Goal: Task Accomplishment & Management: Manage account settings

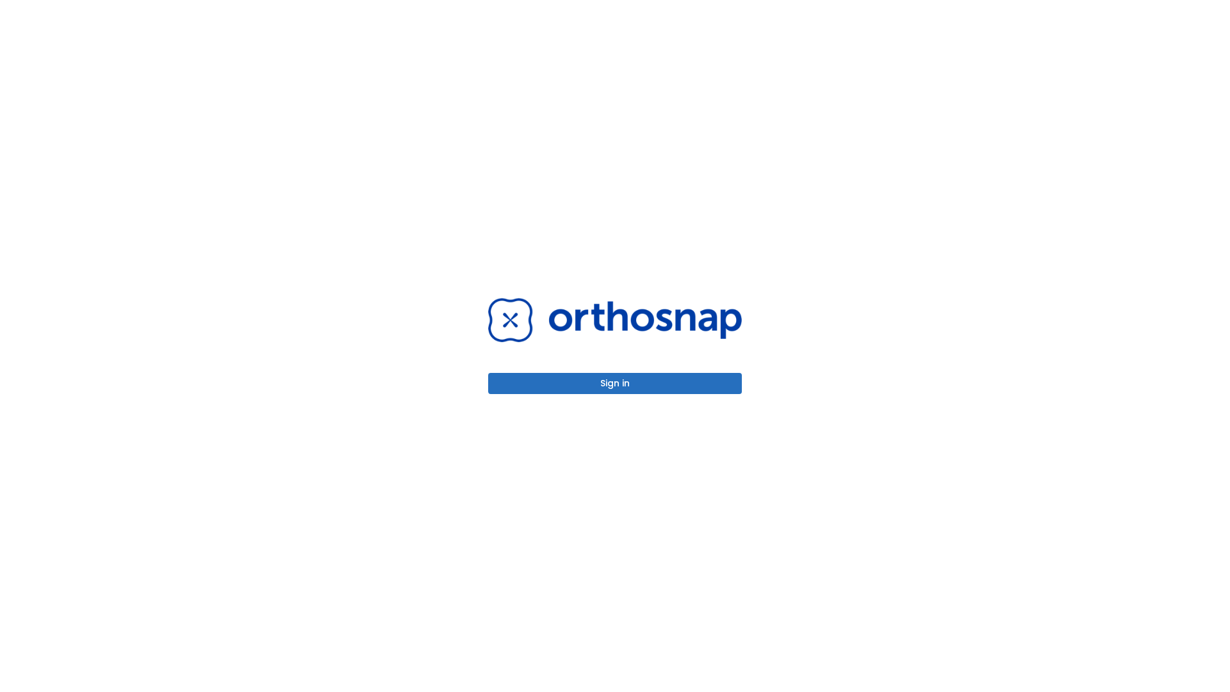
click at [615, 383] on button "Sign in" at bounding box center [615, 383] width 254 height 21
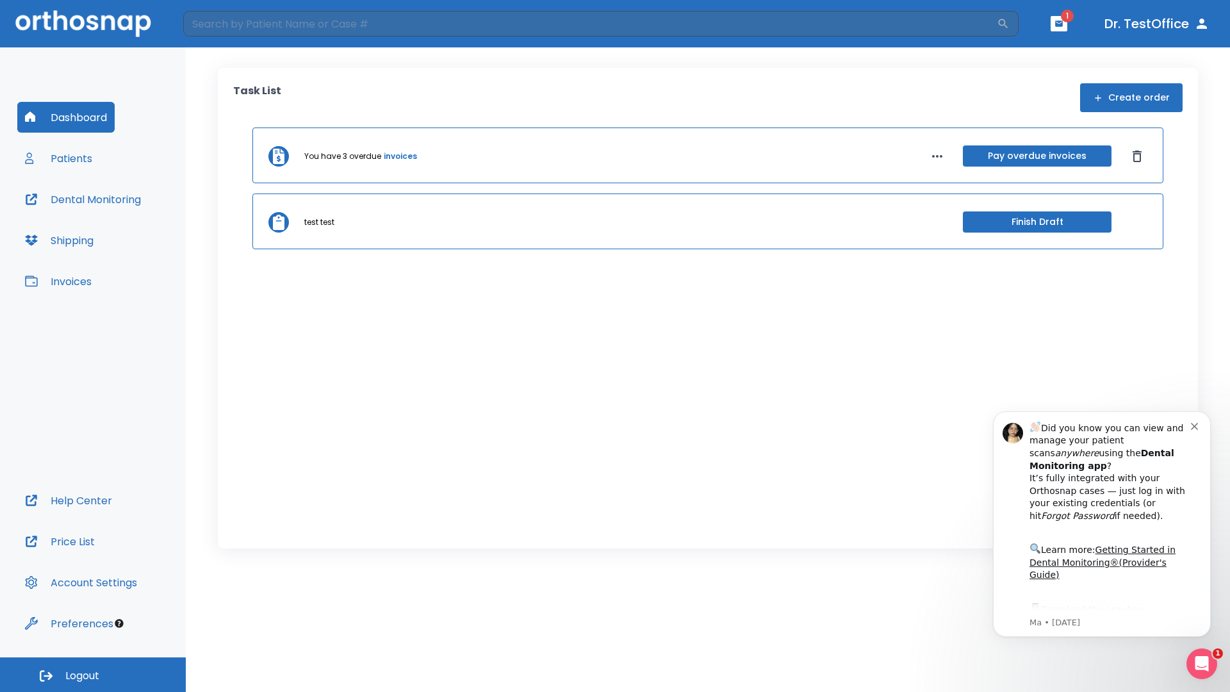
click at [93, 675] on span "Logout" at bounding box center [82, 676] width 34 height 14
